Goal: Task Accomplishment & Management: Complete application form

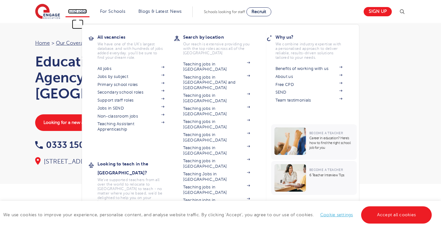
click at [83, 12] on link "Find jobs" at bounding box center [77, 11] width 19 height 5
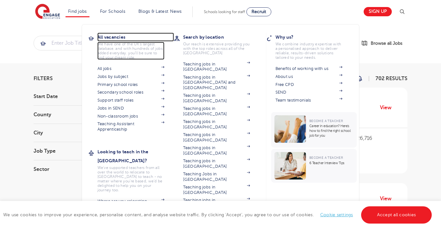
click at [127, 39] on h3 "All vacancies" at bounding box center [135, 37] width 77 height 9
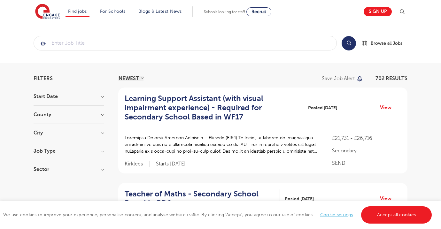
click at [72, 133] on h3 "City" at bounding box center [69, 132] width 70 height 5
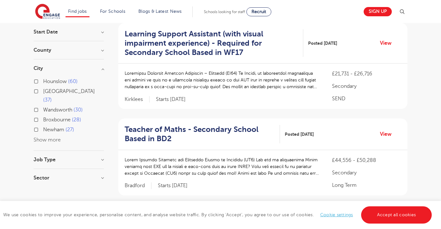
scroll to position [78, 0]
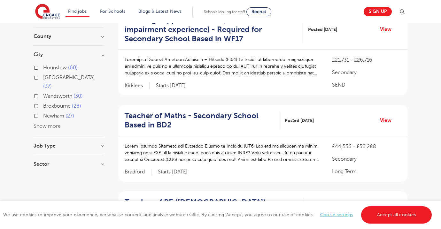
click at [47, 123] on button "Show more" at bounding box center [47, 126] width 27 height 6
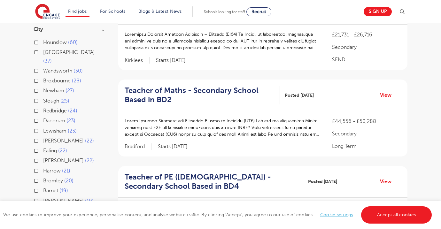
scroll to position [143, 0]
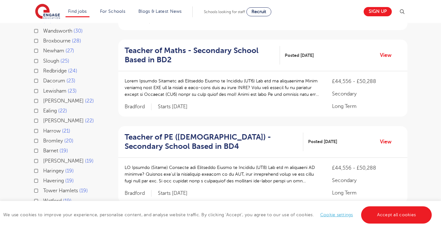
click at [38, 97] on div "Brent 22" at bounding box center [69, 102] width 70 height 10
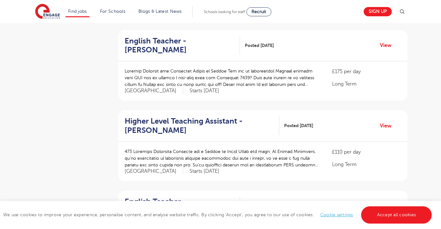
scroll to position [379, 0]
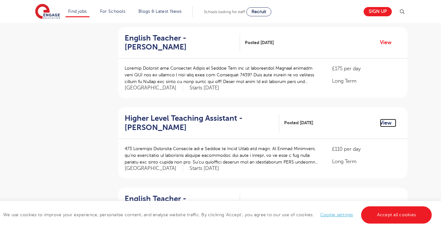
click at [386, 119] on link "View" at bounding box center [388, 123] width 16 height 8
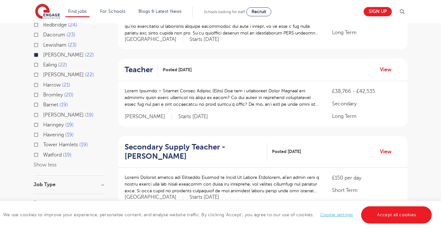
scroll to position [0, 0]
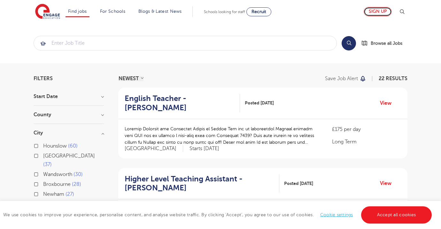
click at [379, 10] on link "Sign up" at bounding box center [377, 11] width 28 height 9
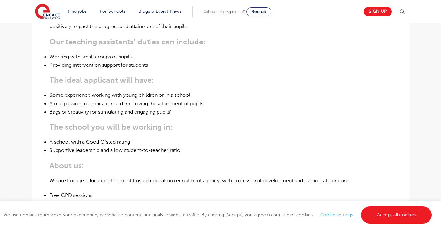
scroll to position [261, 0]
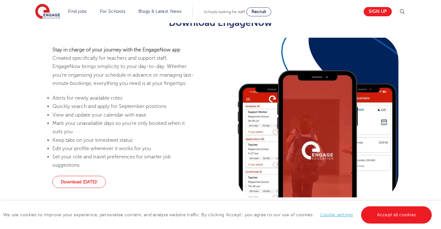
scroll to position [156, 0]
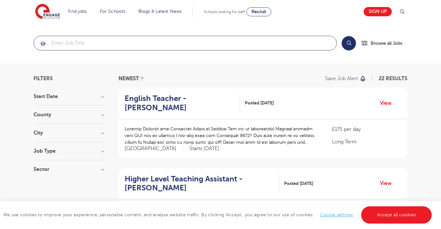
click at [124, 41] on input "search" at bounding box center [185, 43] width 302 height 14
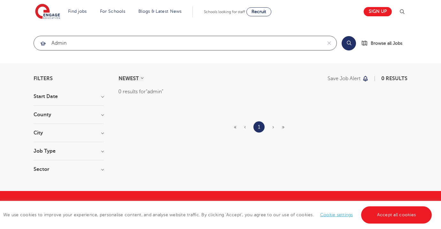
type input "admin"
click button "Submit" at bounding box center [0, 0] width 0 height 0
click at [108, 49] on input "admin" at bounding box center [178, 43] width 288 height 14
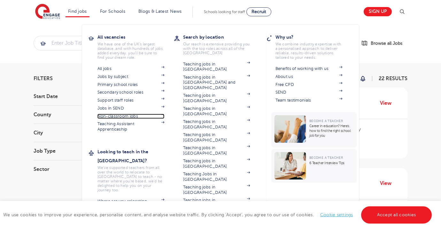
click at [129, 117] on link "Non-classroom jobs" at bounding box center [130, 116] width 67 height 5
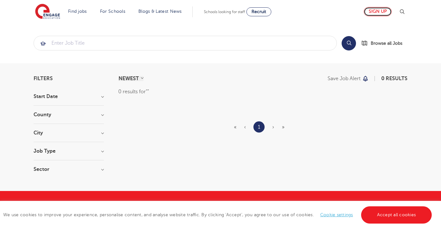
click at [384, 12] on link "Sign up" at bounding box center [377, 11] width 28 height 9
